Goal: Find specific page/section

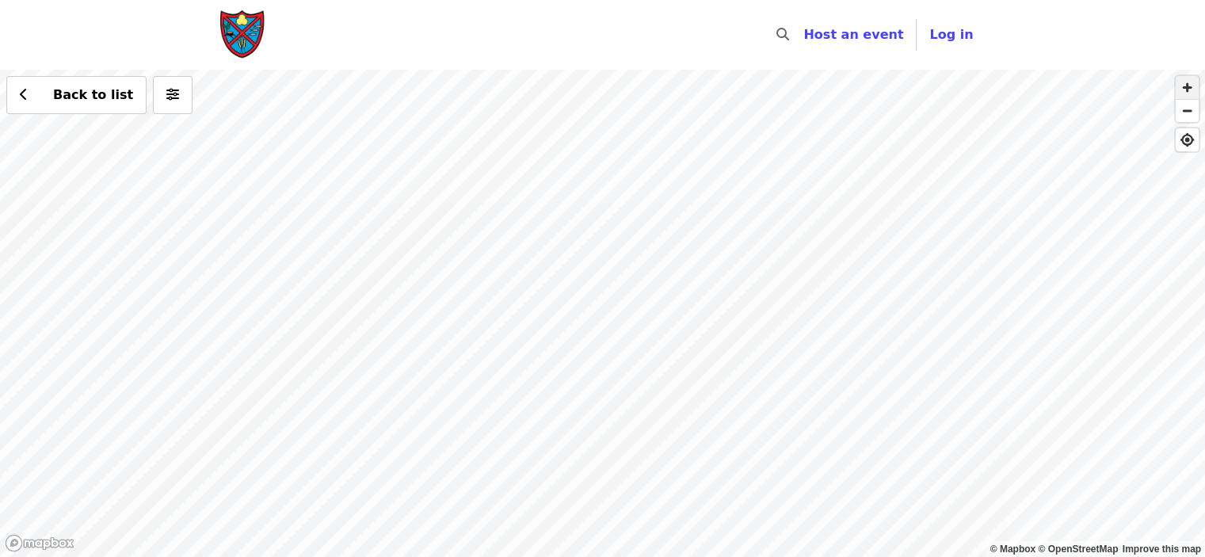
click at [1188, 82] on span "button" at bounding box center [1187, 87] width 23 height 23
click at [1190, 81] on span "button" at bounding box center [1187, 87] width 23 height 23
drag, startPoint x: 273, startPoint y: 435, endPoint x: 647, endPoint y: 21, distance: 558.2
click at [647, 21] on div "Skip to content ​ Host an event Host Log in © Mapbox © OpenStreetMap Improve th…" at bounding box center [602, 278] width 1205 height 557
click at [1192, 86] on span "button" at bounding box center [1187, 87] width 23 height 23
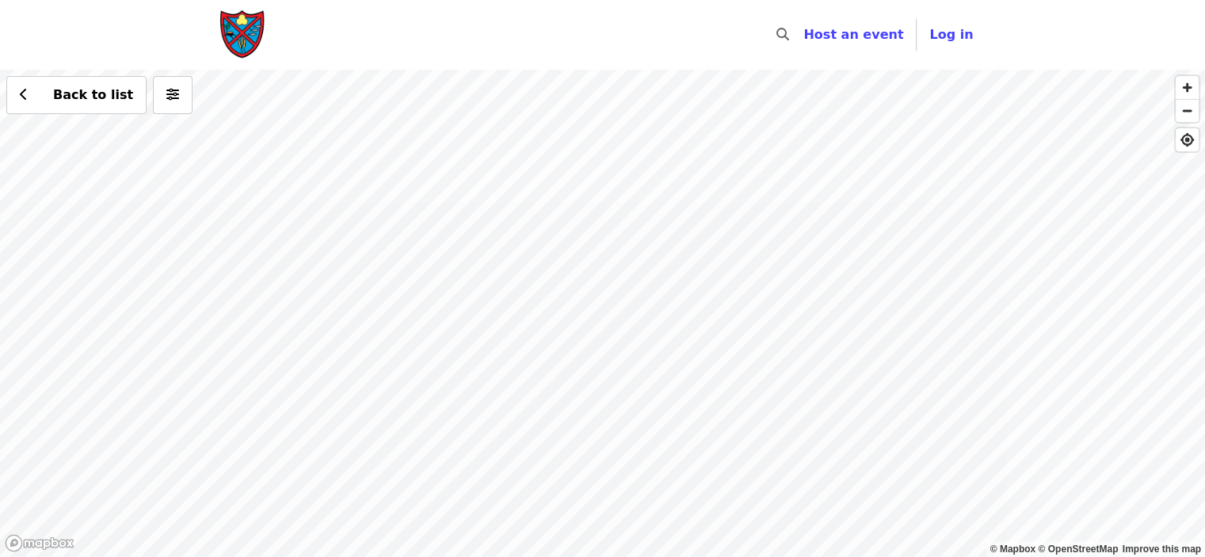
drag, startPoint x: 383, startPoint y: 398, endPoint x: 793, endPoint y: 300, distance: 421.8
click at [793, 300] on div "Back to list" at bounding box center [602, 313] width 1205 height 487
click at [1185, 82] on span "button" at bounding box center [1187, 87] width 23 height 23
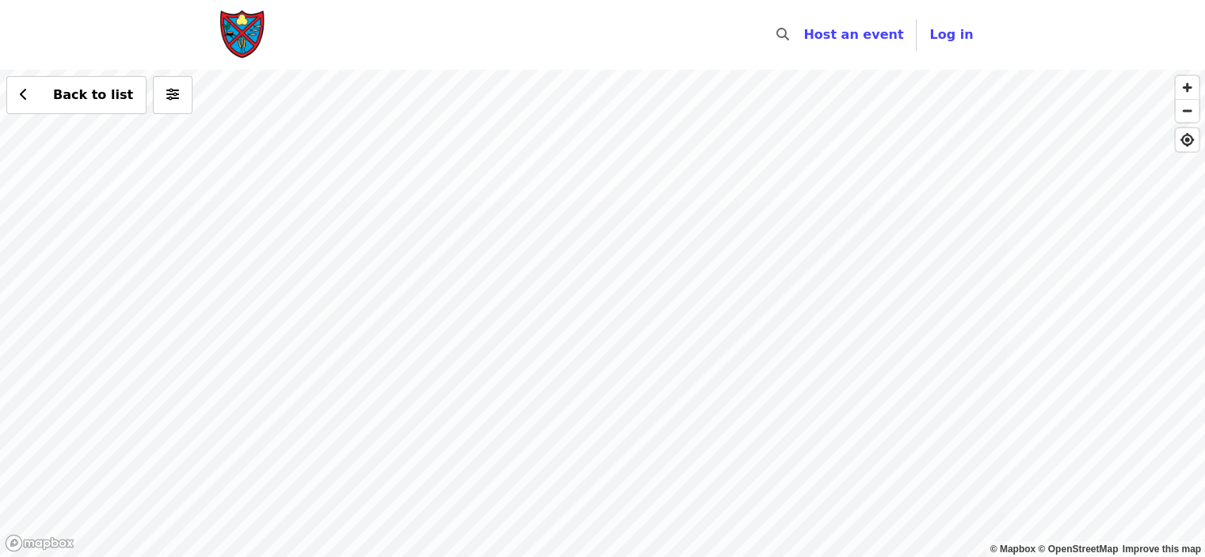
drag, startPoint x: 941, startPoint y: 203, endPoint x: 763, endPoint y: 474, distance: 324.3
click at [763, 474] on div "Back to list" at bounding box center [602, 313] width 1205 height 487
click at [1189, 85] on span "button" at bounding box center [1187, 87] width 23 height 23
drag, startPoint x: 1063, startPoint y: 193, endPoint x: 897, endPoint y: 376, distance: 247.9
click at [897, 376] on div "Back to list" at bounding box center [602, 313] width 1205 height 487
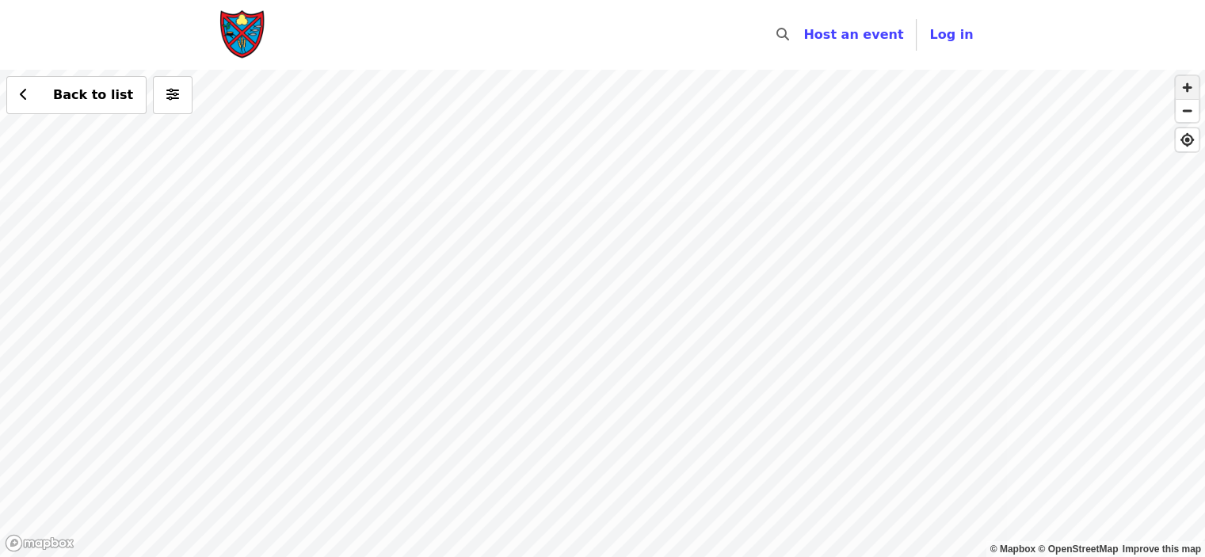
click at [1188, 87] on span "button" at bounding box center [1187, 87] width 23 height 23
drag, startPoint x: 1114, startPoint y: 267, endPoint x: 770, endPoint y: 351, distance: 354.0
click at [770, 351] on div "Back to list" at bounding box center [602, 313] width 1205 height 487
click at [880, 303] on div "Back to list" at bounding box center [602, 313] width 1205 height 487
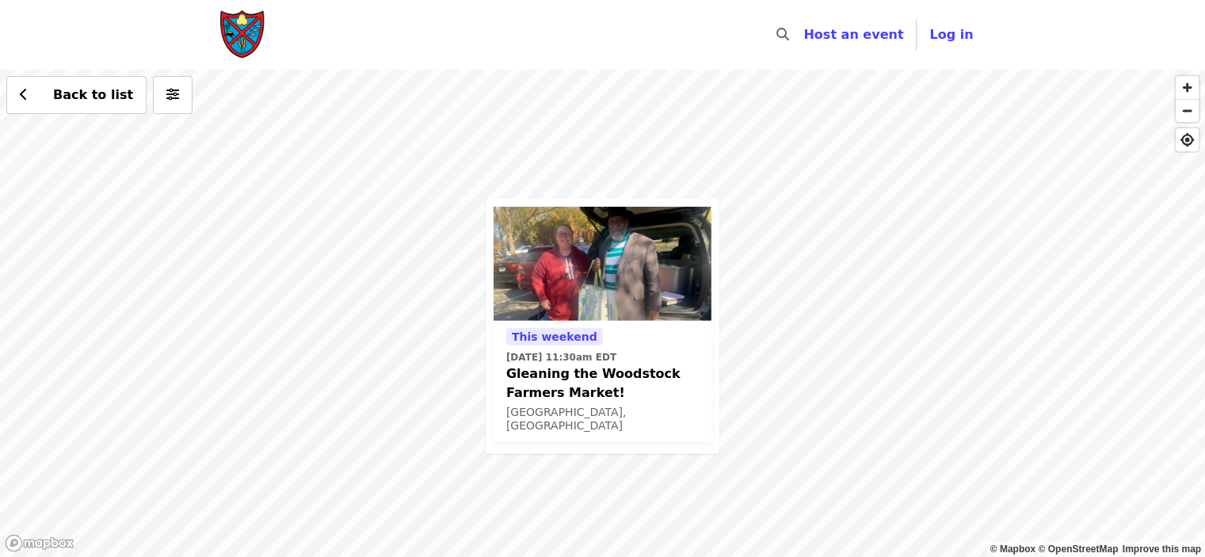
click at [589, 372] on span "Gleaning the Woodstock Farmers Market!" at bounding box center [602, 383] width 193 height 38
